Goal: Task Accomplishment & Management: Manage account settings

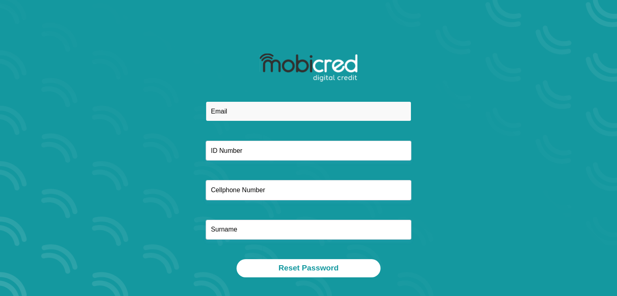
click at [303, 112] on input "email" at bounding box center [309, 111] width 206 height 20
type input "[PERSON_NAME][EMAIL_ADDRESS][DOMAIN_NAME]"
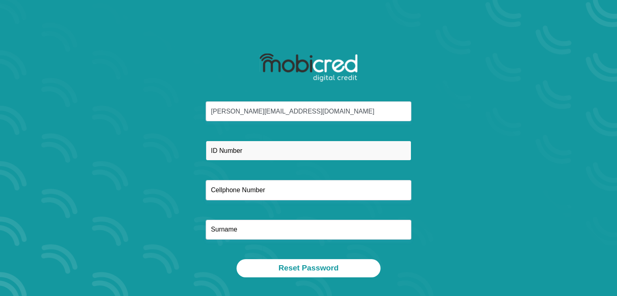
click at [291, 149] on input "text" at bounding box center [309, 151] width 206 height 20
type input "8"
type input "8608250227081"
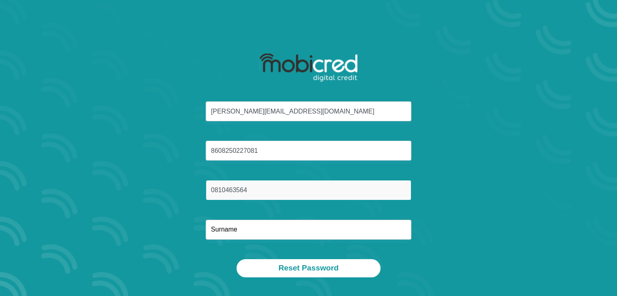
type input "0810463564"
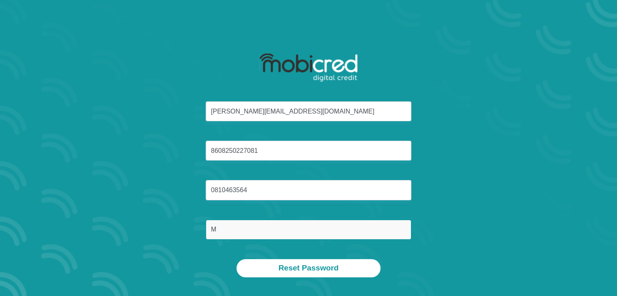
type input "[PERSON_NAME]"
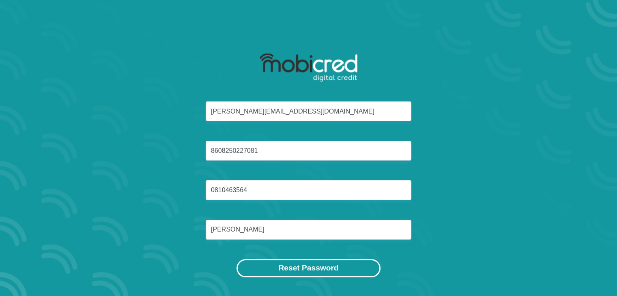
click at [298, 268] on button "Reset Password" at bounding box center [308, 268] width 144 height 18
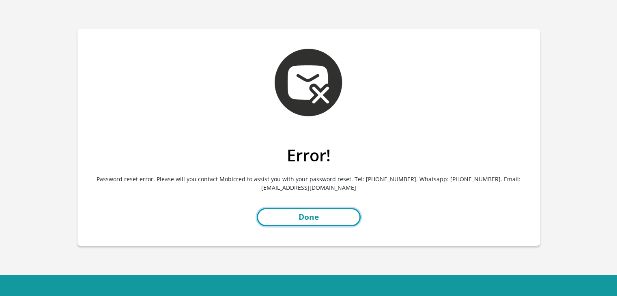
click at [342, 215] on link "Done" at bounding box center [309, 217] width 104 height 18
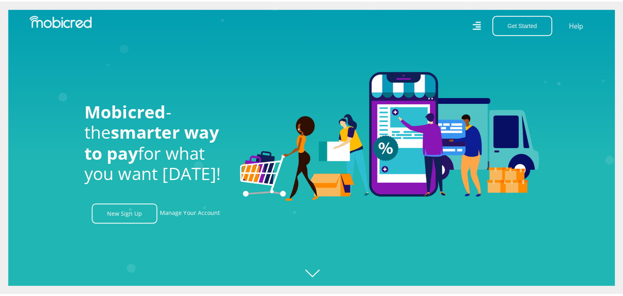
scroll to position [0, 1040]
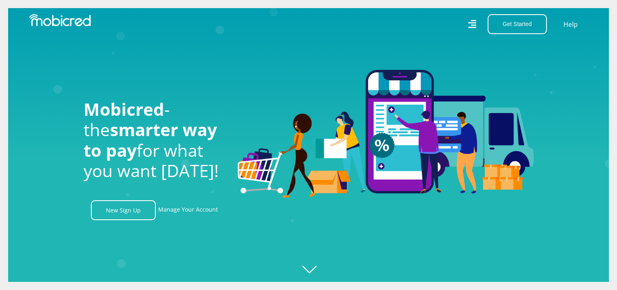
click at [474, 22] on icon at bounding box center [472, 24] width 8 height 8
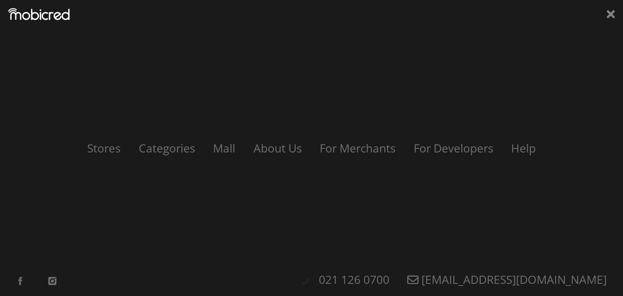
scroll to position [0, 1384]
